Goal: Answer question/provide support: Answer question/provide support

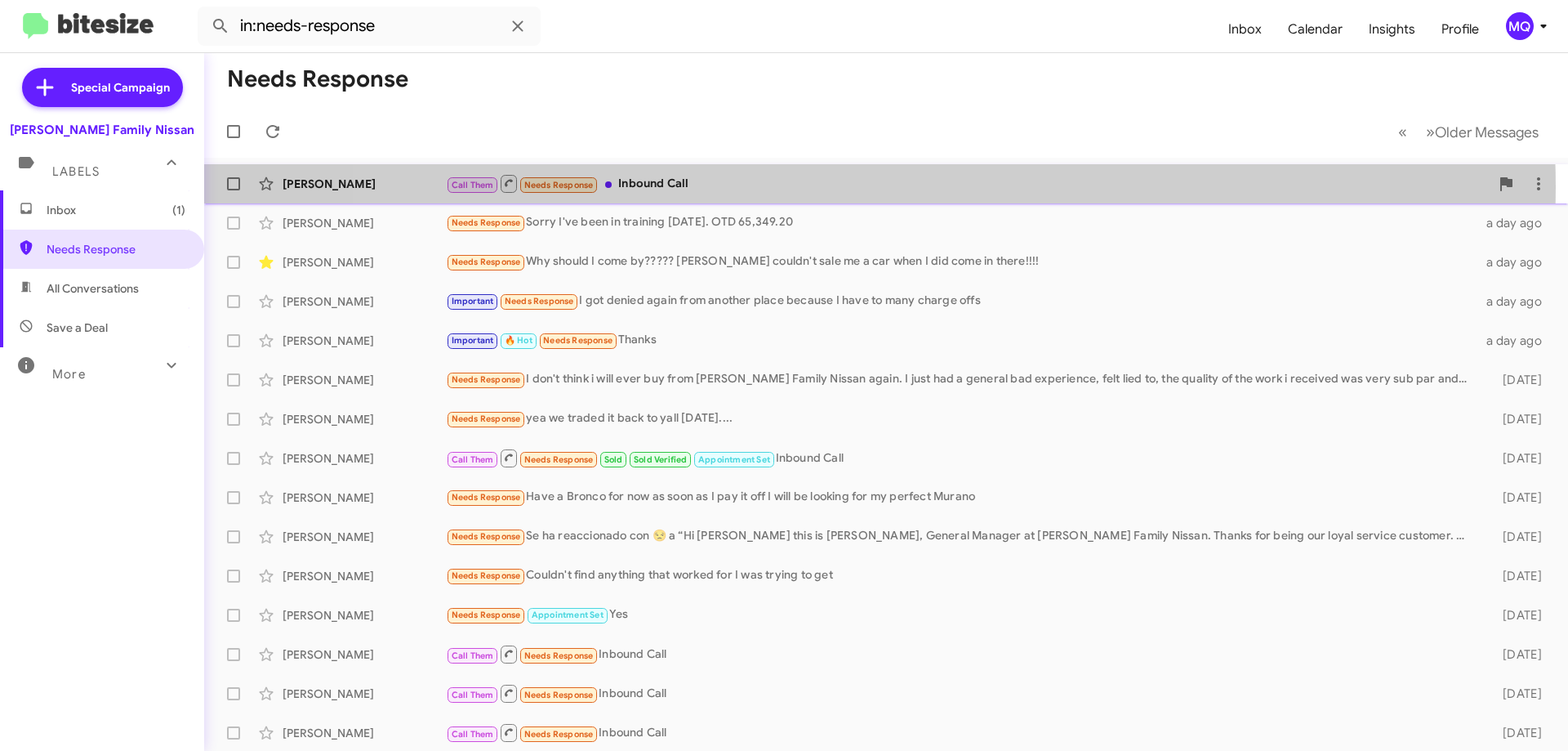
click at [850, 187] on div "Call Them Needs Response Inbound Call" at bounding box center [967, 183] width 1044 height 21
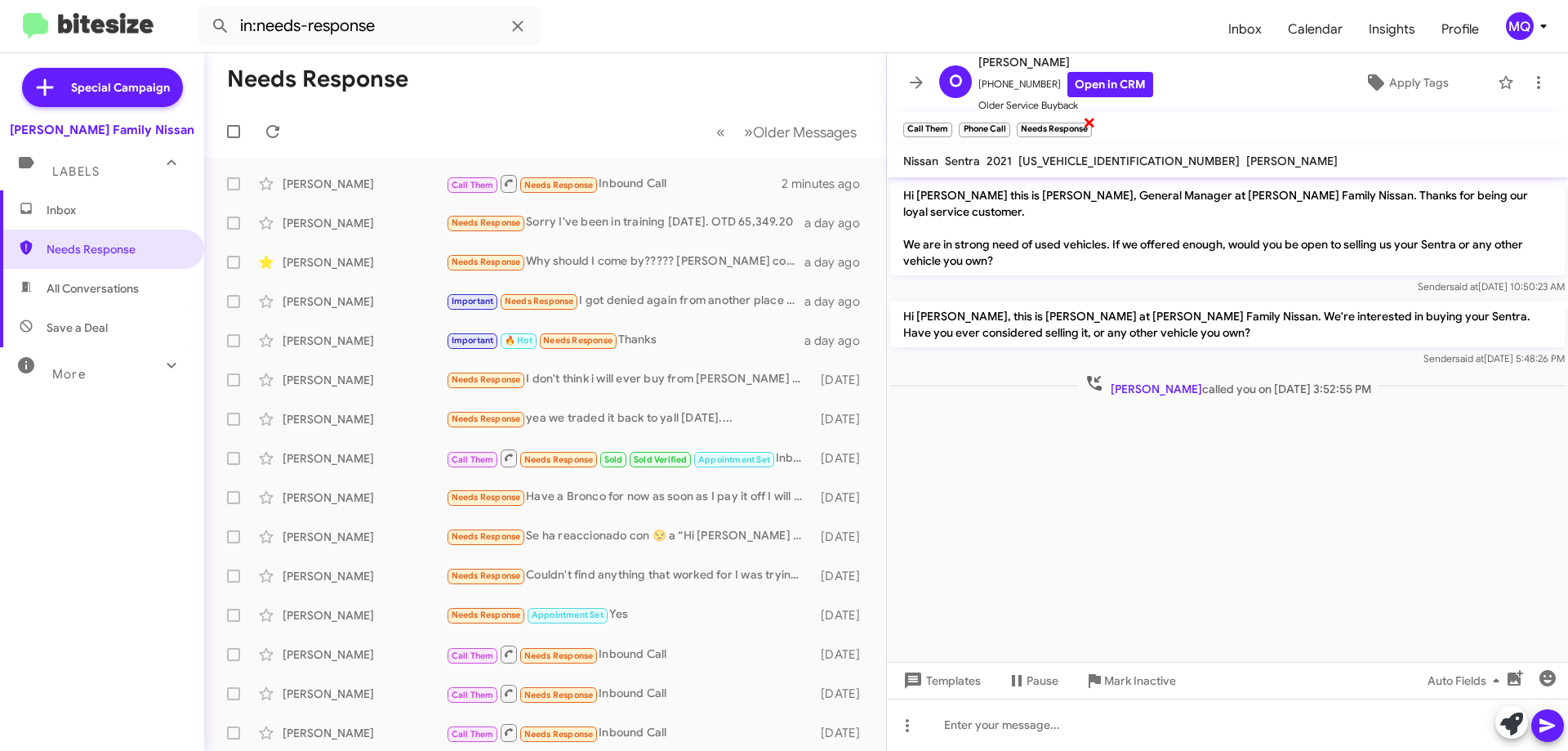
click at [1091, 122] on span "×" at bounding box center [1089, 122] width 13 height 20
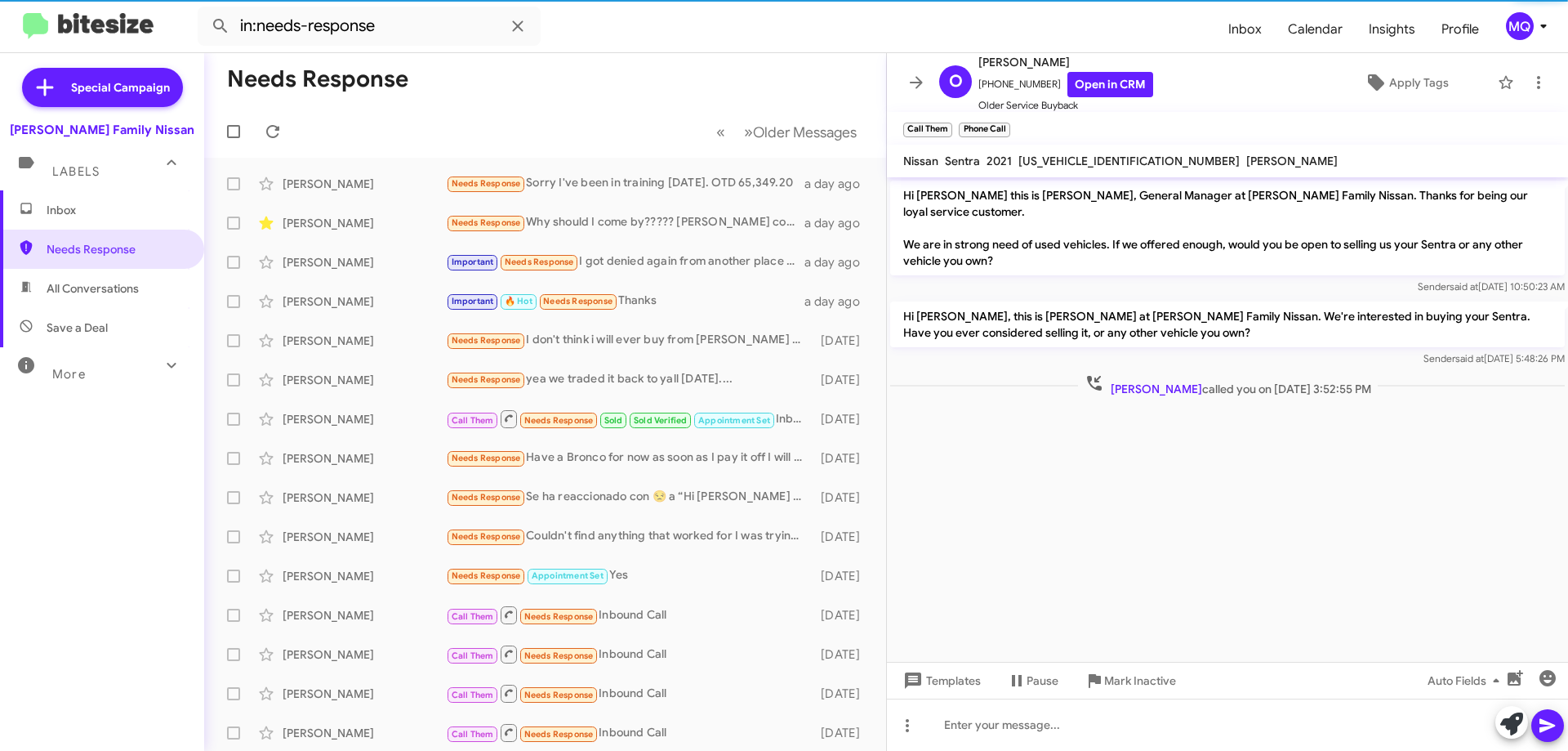
click at [1008, 124] on span "×" at bounding box center [1006, 122] width 10 height 20
click at [947, 121] on span "×" at bounding box center [950, 122] width 13 height 20
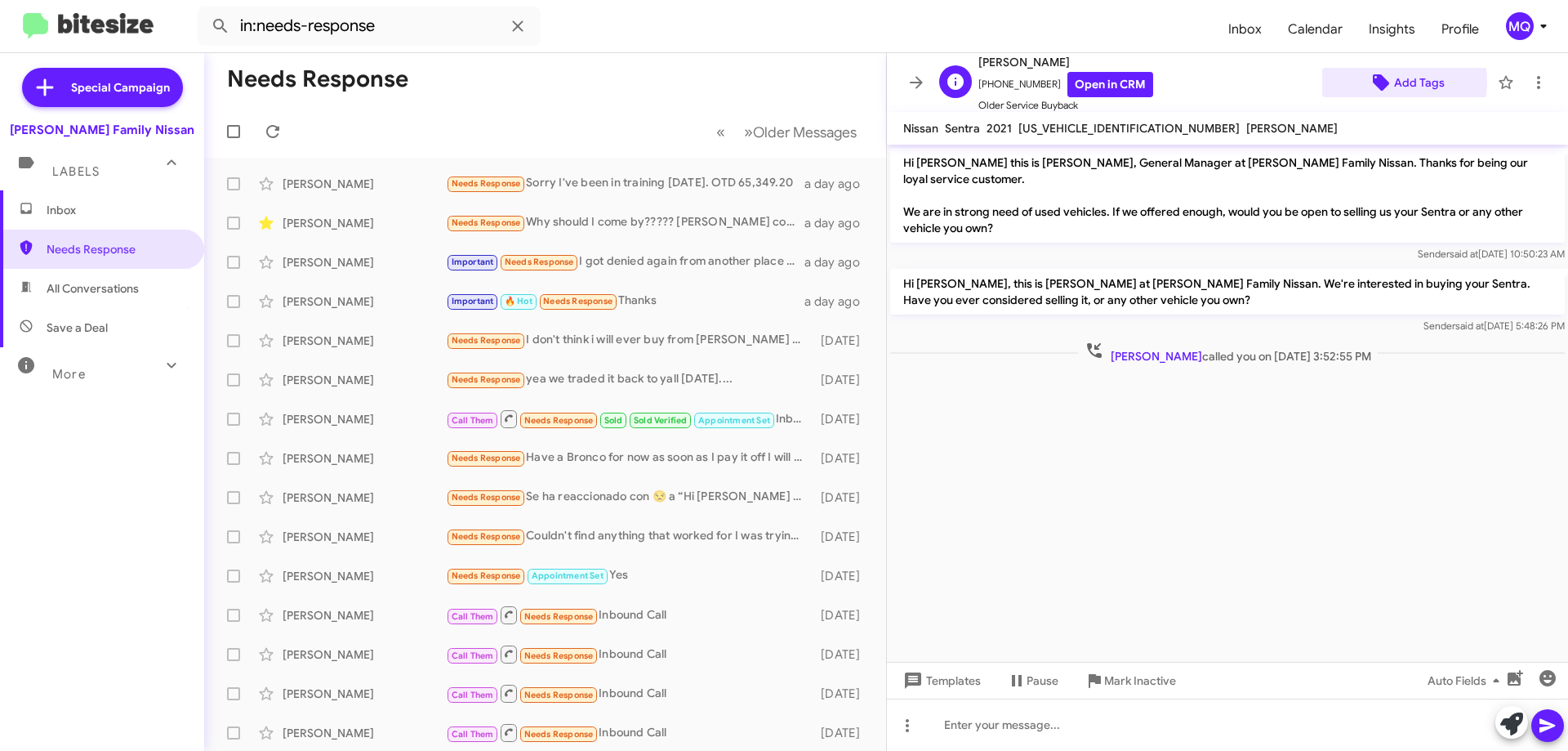
click at [1394, 81] on span "Add Tags" at bounding box center [1419, 82] width 51 height 30
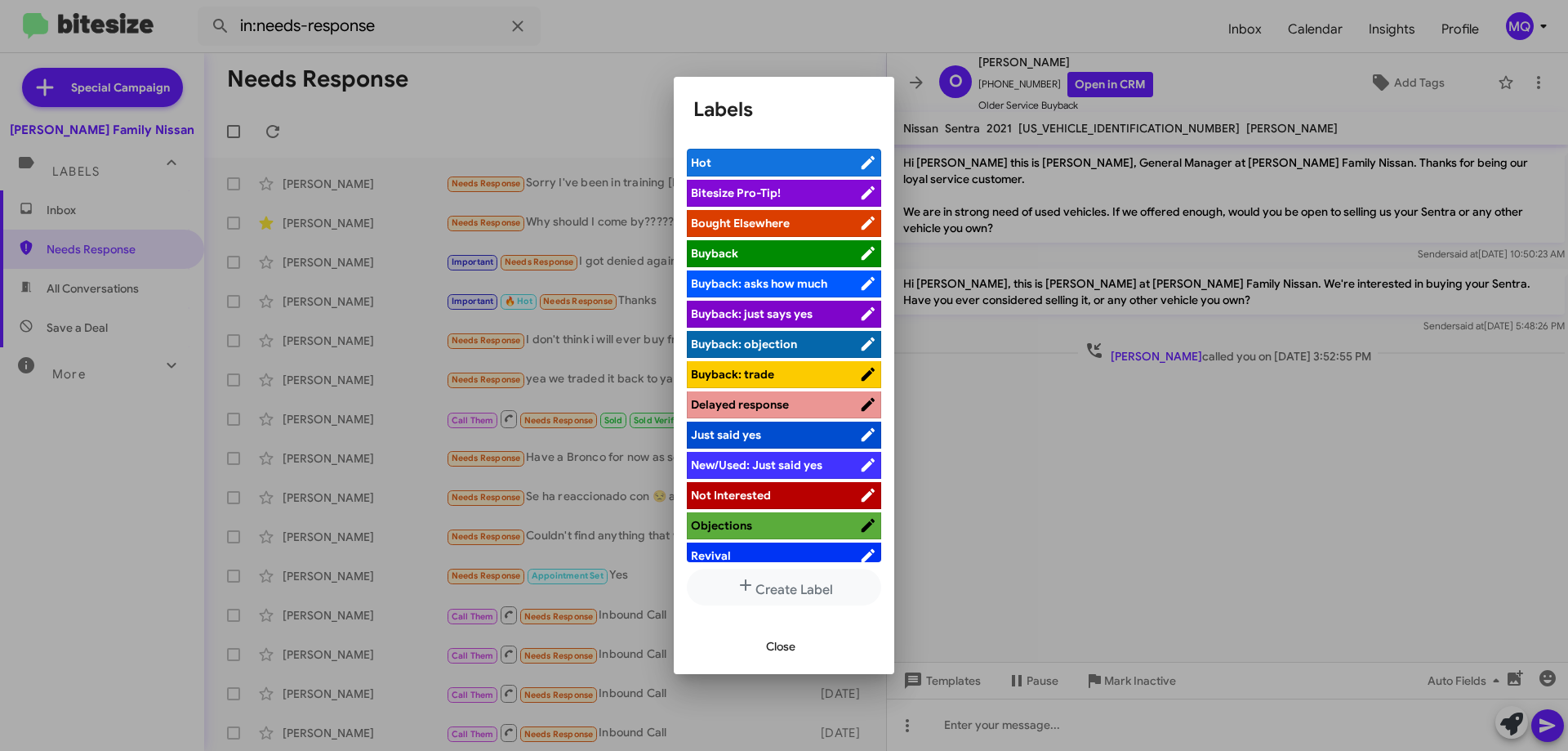
click at [748, 498] on span "Not Interested" at bounding box center [730, 495] width 80 height 14
click at [779, 640] on span "Close" at bounding box center [780, 645] width 30 height 30
